Goal: Check status: Check status

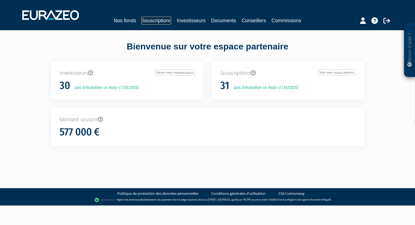
click at [161, 21] on link "Souscriptions" at bounding box center [157, 21] width 30 height 8
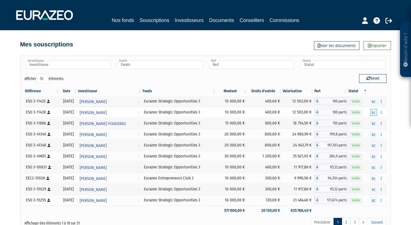
click at [374, 113] on icon "button" at bounding box center [374, 113] width 4 height 4
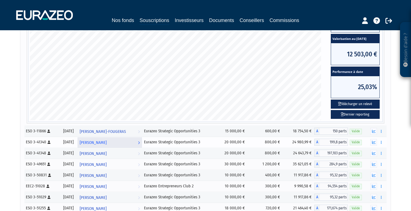
scroll to position [157, 0]
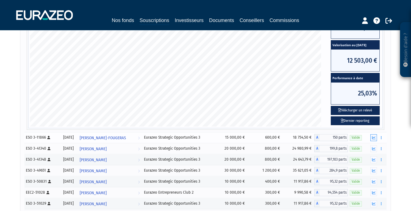
click at [373, 138] on icon "button" at bounding box center [374, 138] width 4 height 4
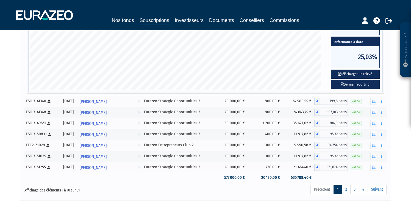
scroll to position [233, 0]
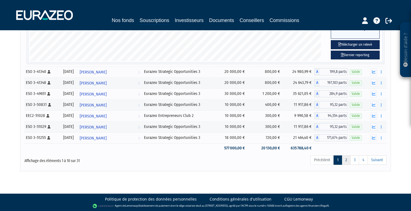
click at [345, 160] on link "2" at bounding box center [346, 159] width 9 height 9
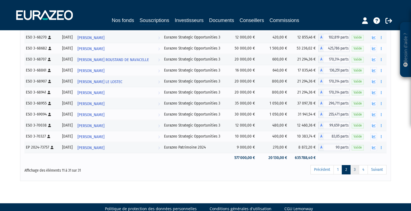
click at [358, 167] on link "3" at bounding box center [355, 169] width 9 height 9
click at [365, 173] on link "4" at bounding box center [363, 169] width 9 height 9
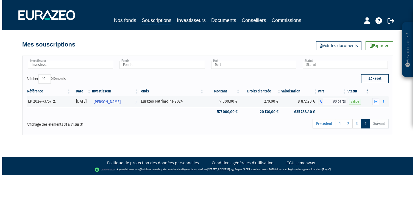
scroll to position [0, 0]
click at [340, 125] on link "1" at bounding box center [340, 123] width 9 height 9
